Goal: Navigation & Orientation: Understand site structure

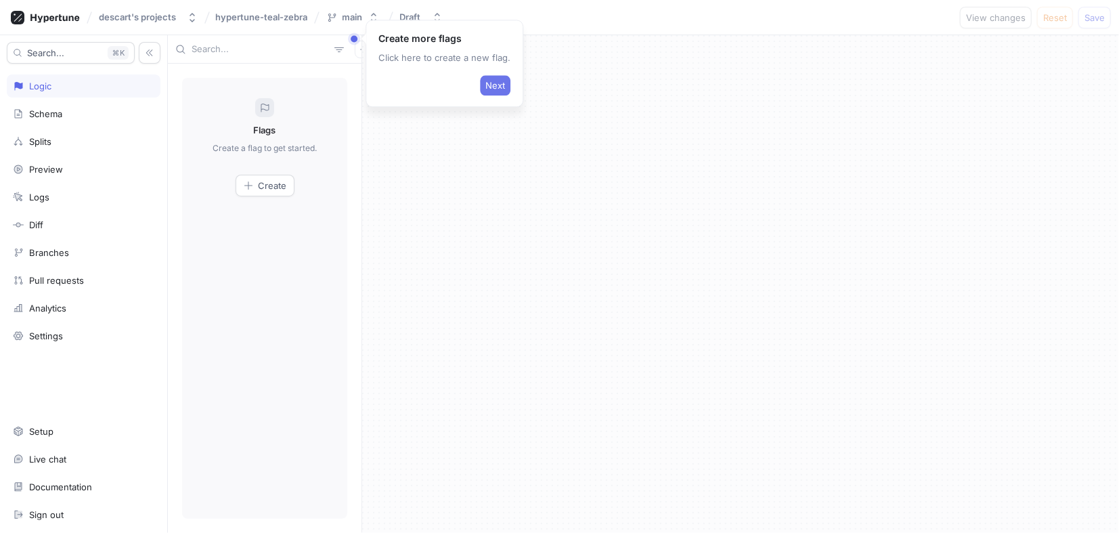
click at [493, 92] on button "Next" at bounding box center [495, 85] width 30 height 20
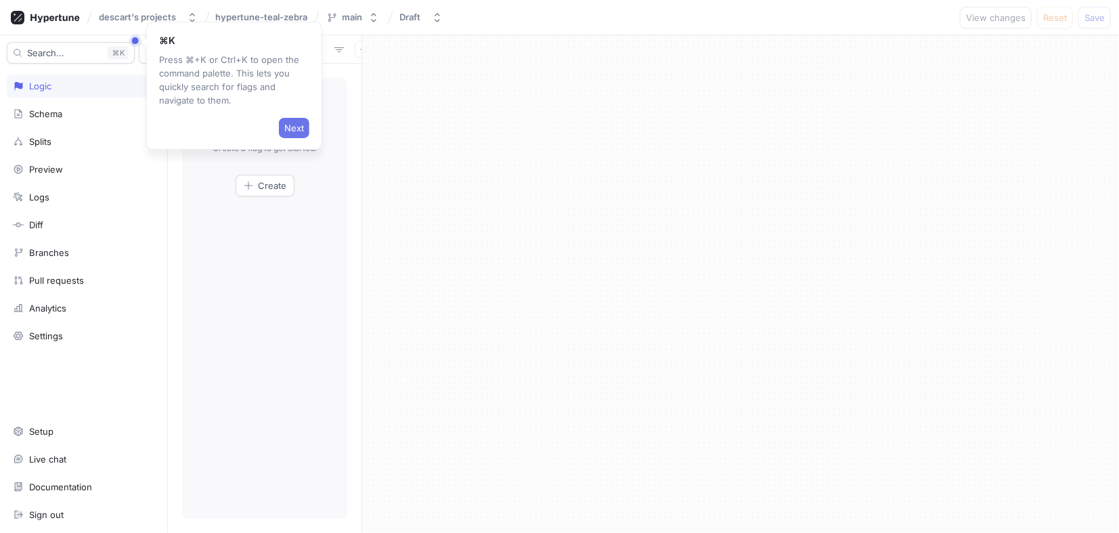
click at [297, 124] on span "Next" at bounding box center [294, 128] width 20 height 8
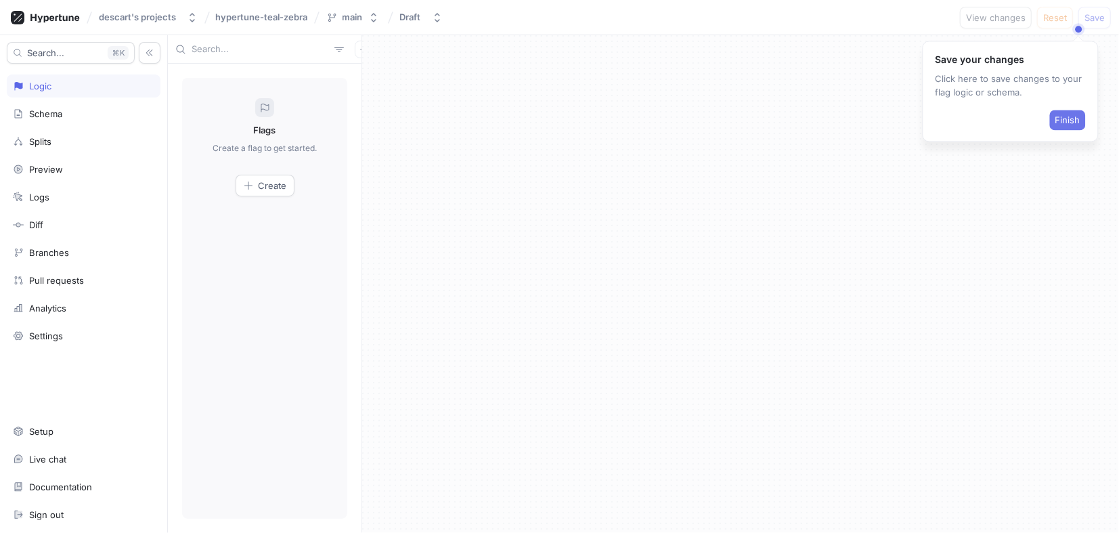
click at [1062, 124] on span "Finish" at bounding box center [1067, 120] width 25 height 8
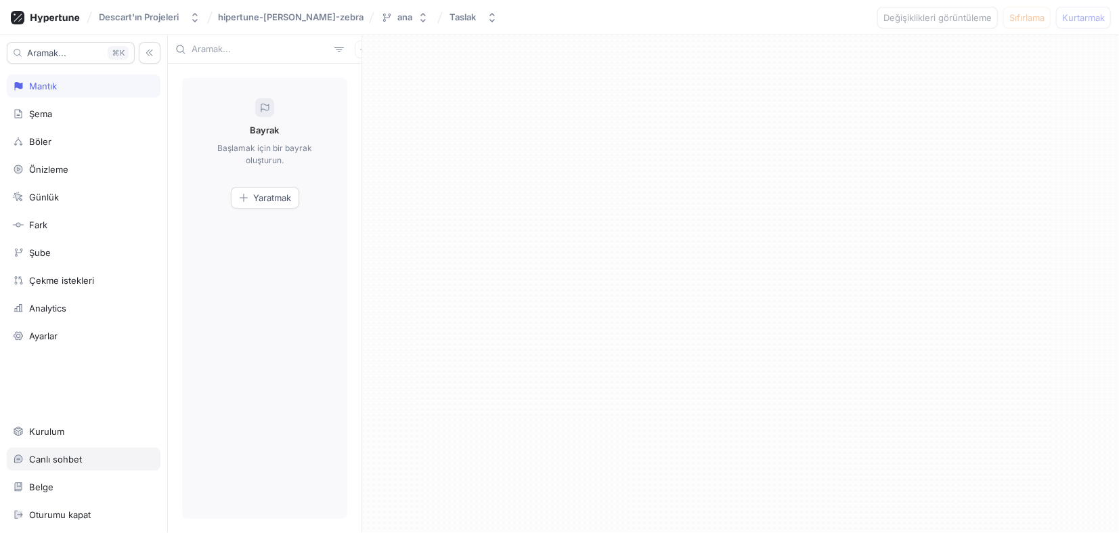
click at [75, 460] on div "Canlı sohbet" at bounding box center [55, 458] width 53 height 11
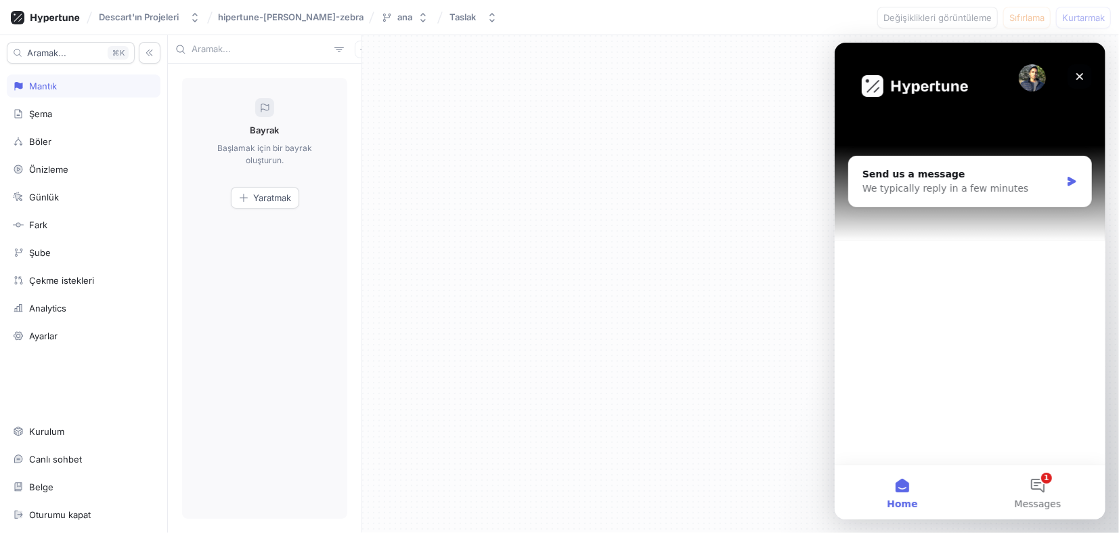
click at [1079, 74] on icon "Close" at bounding box center [1078, 75] width 11 height 11
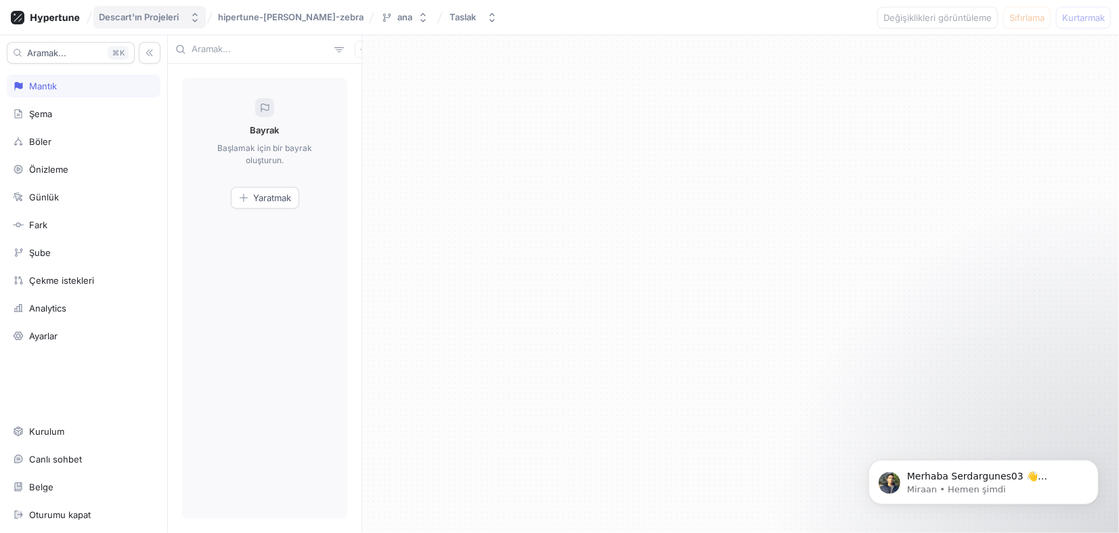
click at [151, 14] on div "Descart'ın Projeleri" at bounding box center [139, 18] width 80 height 12
click at [401, 10] on button "ana" at bounding box center [405, 17] width 58 height 22
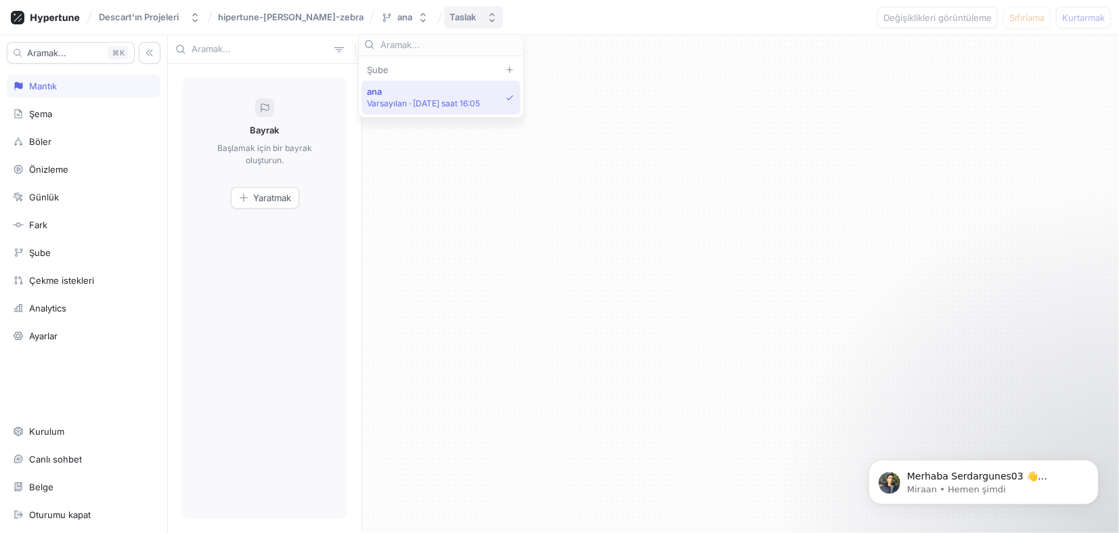
click at [449, 14] on div "Taslak" at bounding box center [462, 18] width 26 height 12
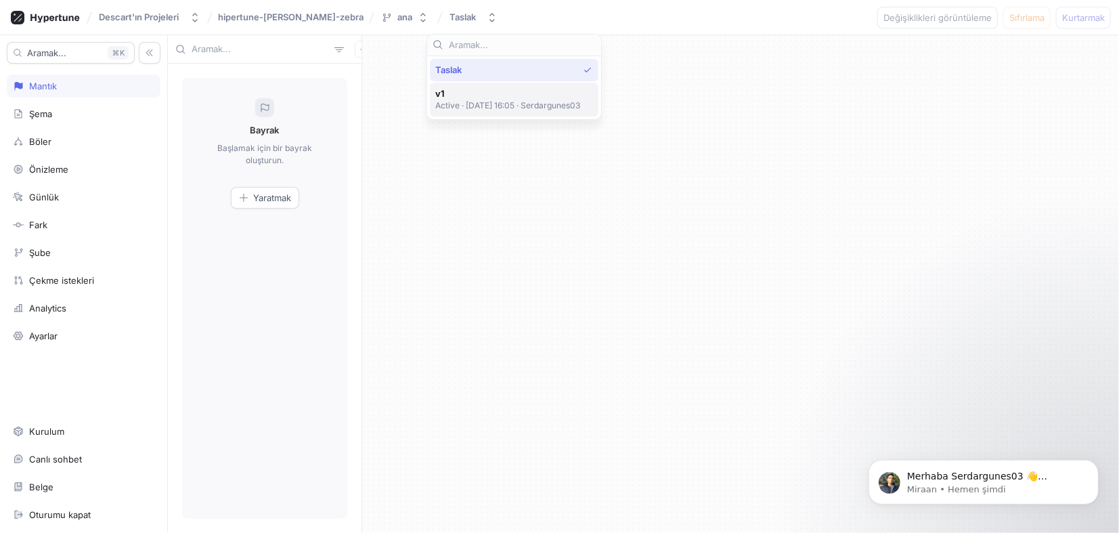
click at [474, 99] on p "Active ‧ [DATE] 16:05 ‧ Serdargunes03" at bounding box center [507, 105] width 145 height 12
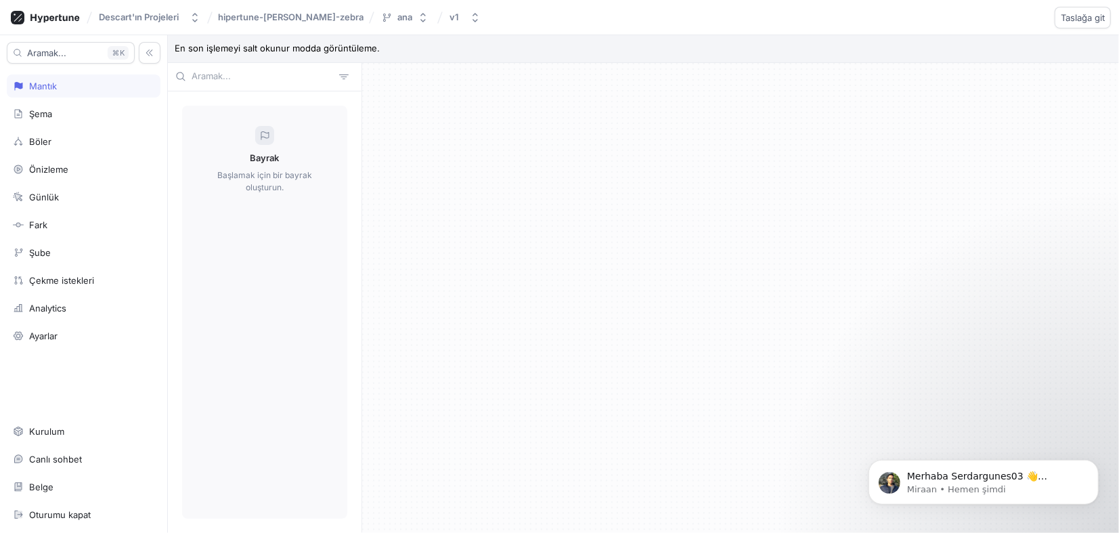
click at [259, 137] on icon at bounding box center [264, 135] width 11 height 11
click at [47, 105] on div "Şema" at bounding box center [84, 113] width 154 height 23
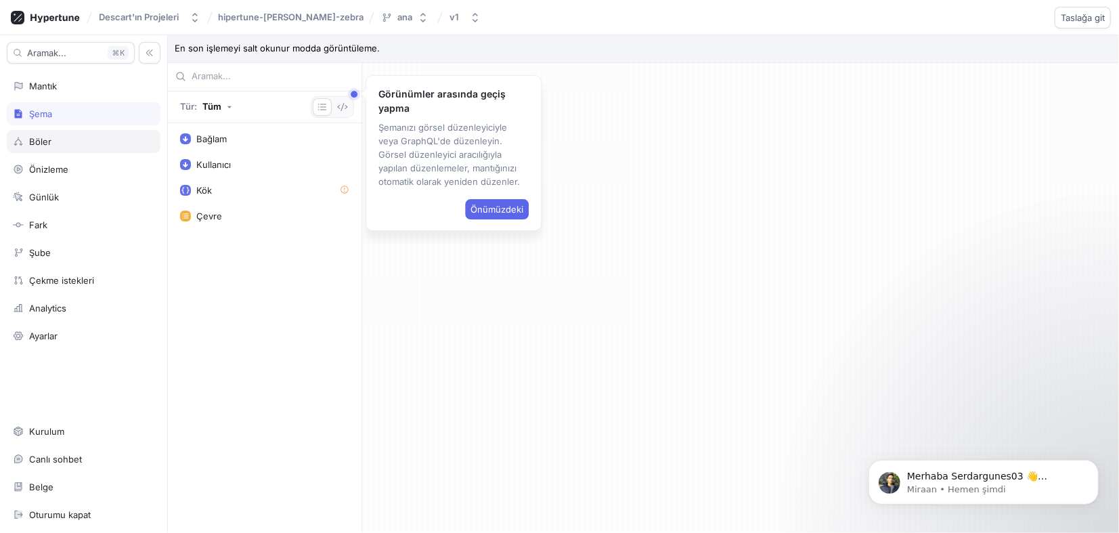
click at [49, 136] on div "Böler" at bounding box center [40, 141] width 22 height 11
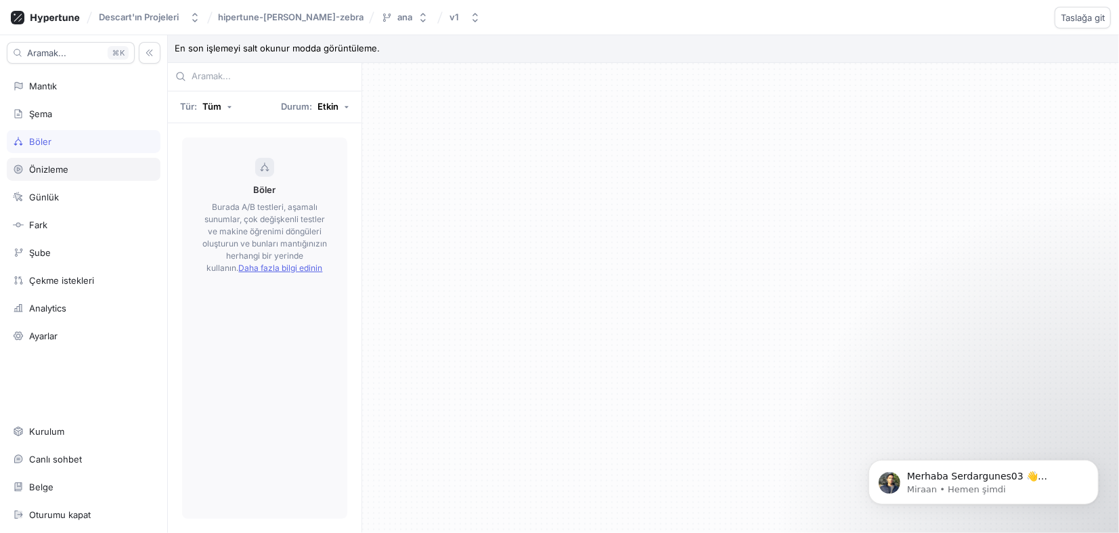
click at [52, 168] on div "Önizleme" at bounding box center [48, 169] width 39 height 11
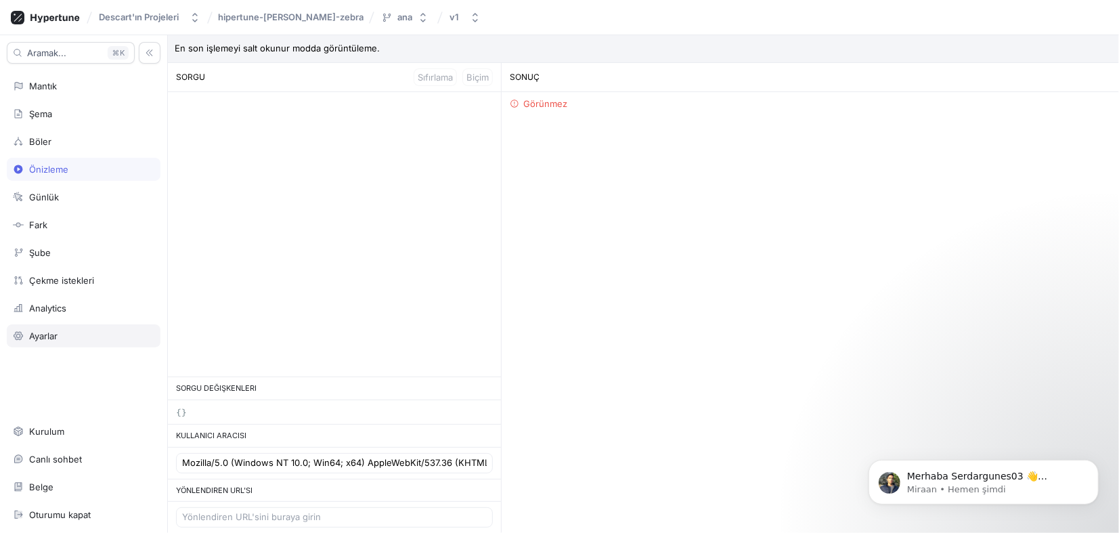
click at [64, 336] on div "Ayarlar" at bounding box center [83, 335] width 141 height 11
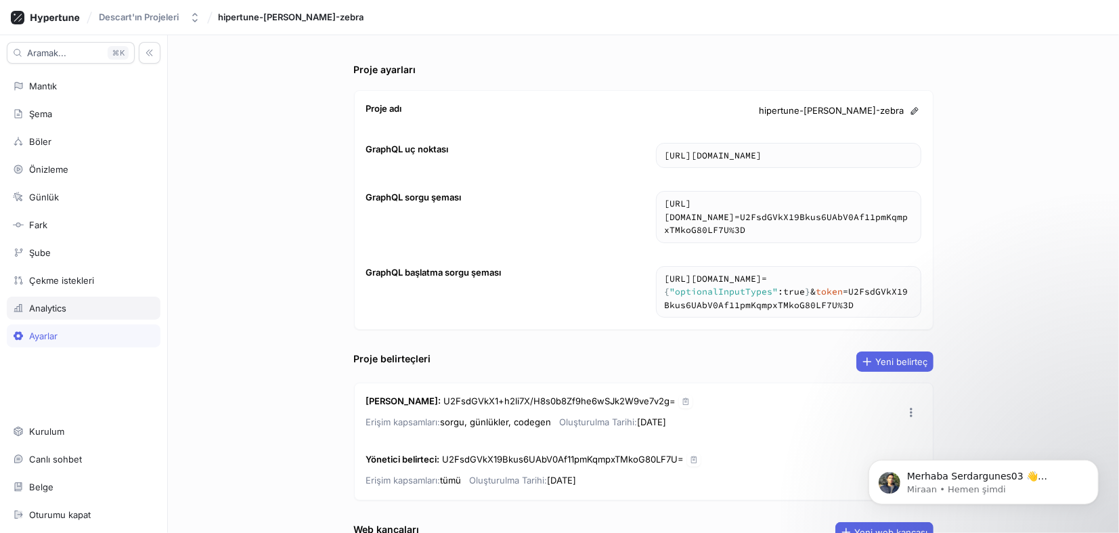
click at [46, 309] on div "Analytics" at bounding box center [47, 308] width 37 height 11
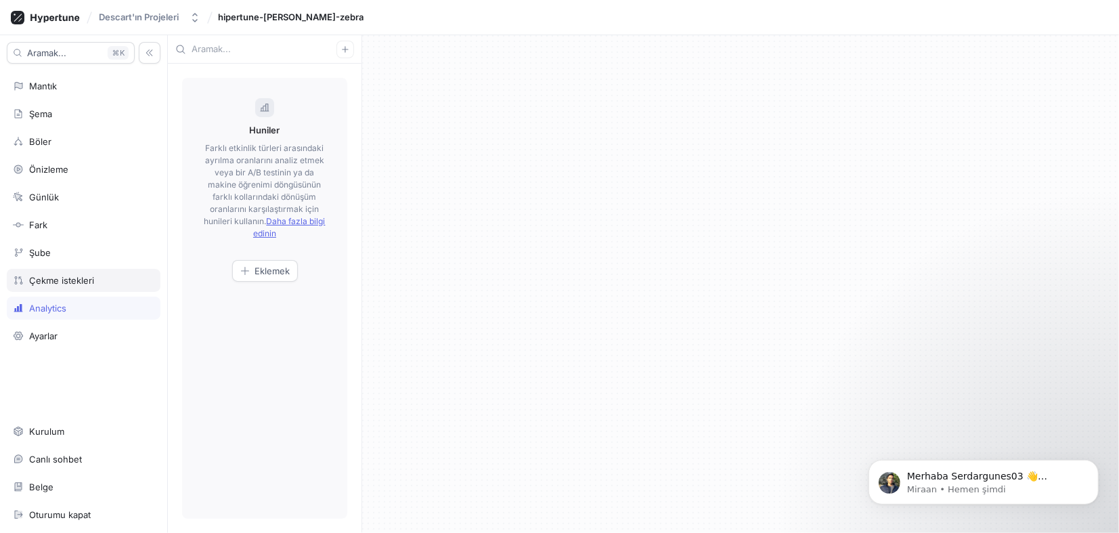
click at [70, 282] on div "Çekme istekleri" at bounding box center [61, 280] width 65 height 11
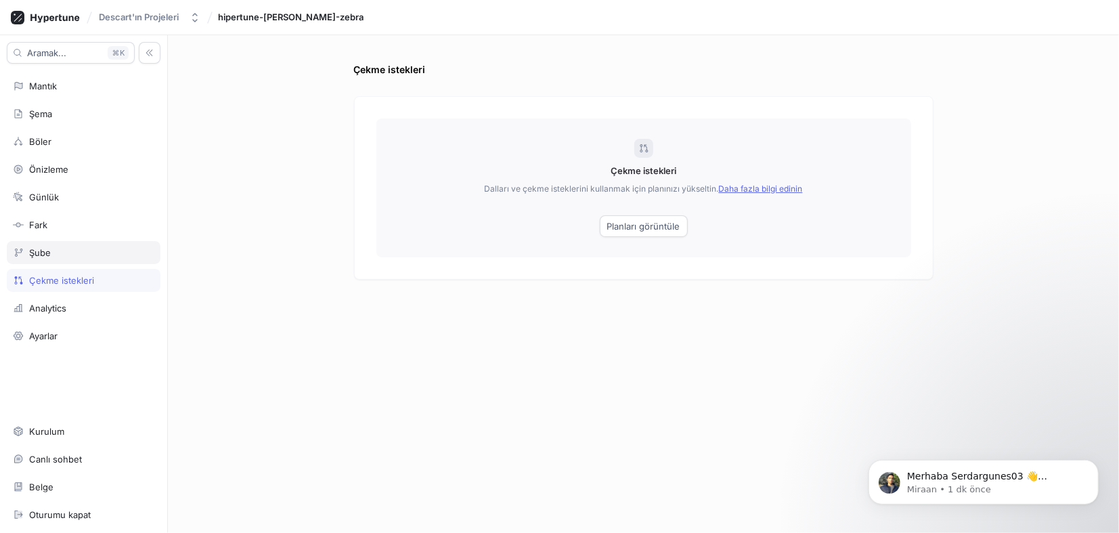
click at [39, 244] on div "Şube" at bounding box center [84, 252] width 154 height 23
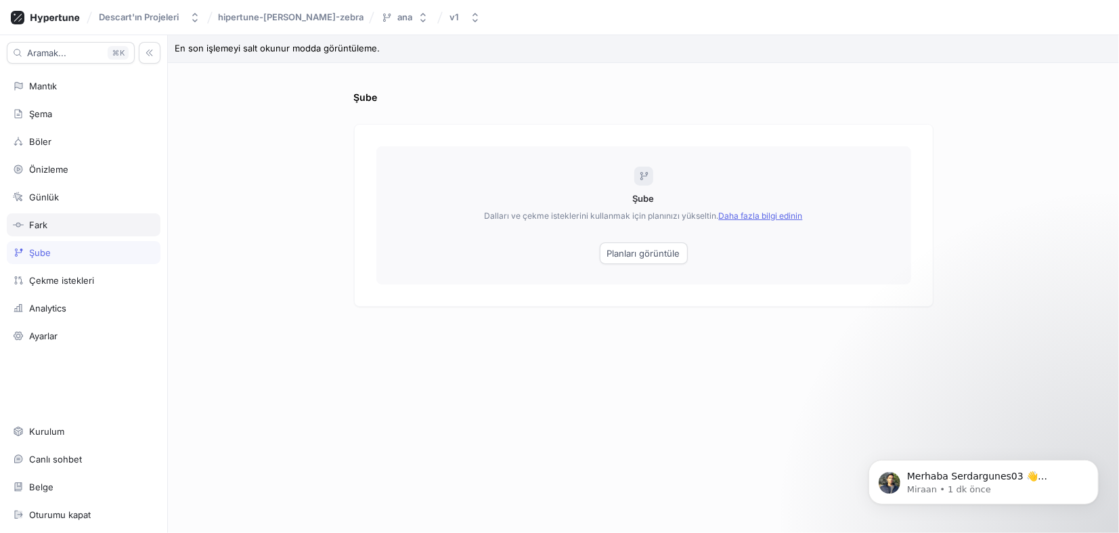
click at [43, 223] on div "Fark" at bounding box center [38, 224] width 18 height 11
